Goal: Transaction & Acquisition: Download file/media

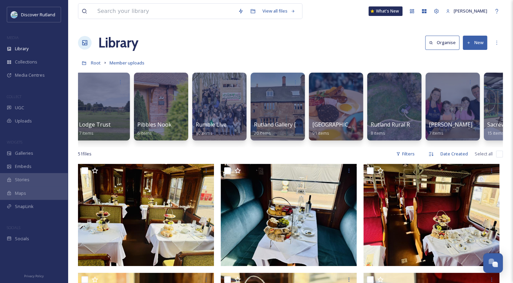
scroll to position [0, 470]
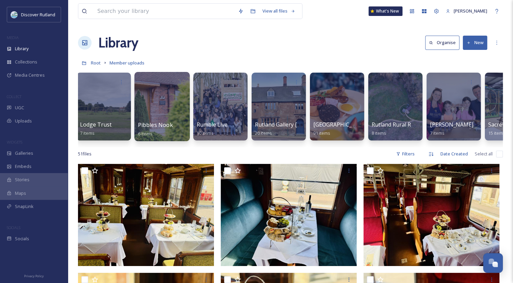
click at [164, 78] on div at bounding box center [162, 81] width 48 height 13
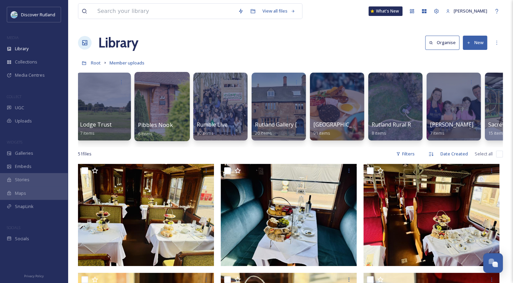
click at [165, 84] on div at bounding box center [162, 81] width 48 height 13
click at [149, 135] on span "6 items" at bounding box center [145, 133] width 15 height 6
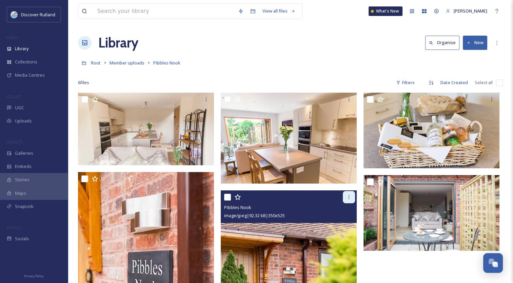
click at [348, 197] on icon at bounding box center [348, 196] width 5 height 5
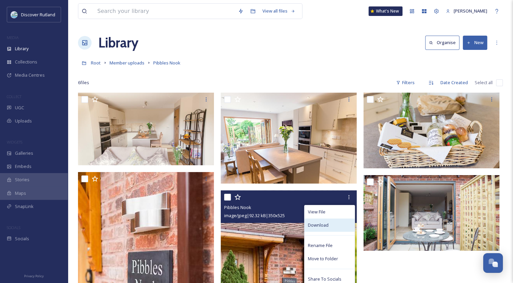
click at [330, 231] on div "Download" at bounding box center [330, 224] width 50 height 13
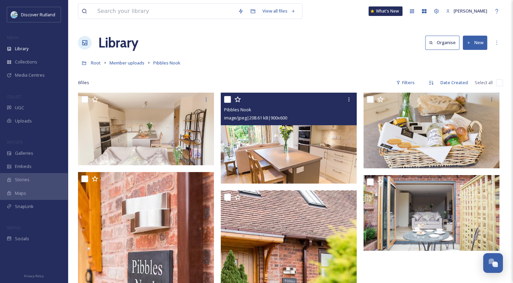
click at [288, 156] on img at bounding box center [289, 138] width 136 height 91
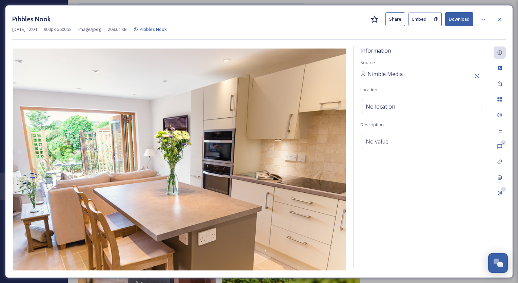
click at [464, 21] on button "Download" at bounding box center [459, 19] width 28 height 14
